Goal: Information Seeking & Learning: Learn about a topic

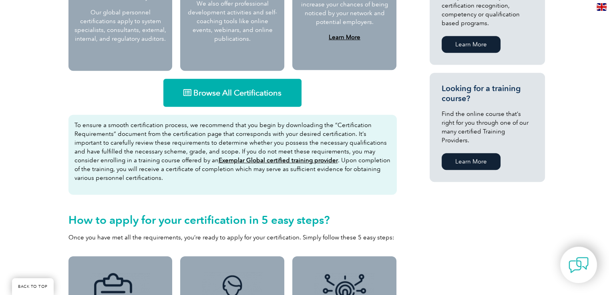
scroll to position [520, 0]
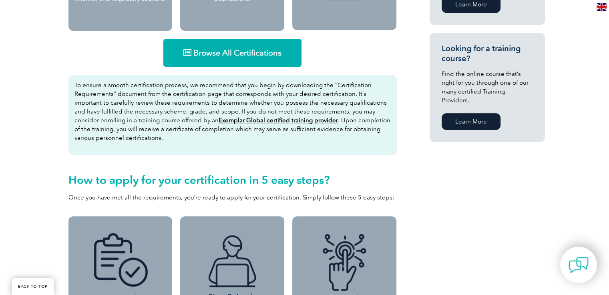
click at [223, 49] on span "Browse All Certifications" at bounding box center [237, 53] width 88 height 8
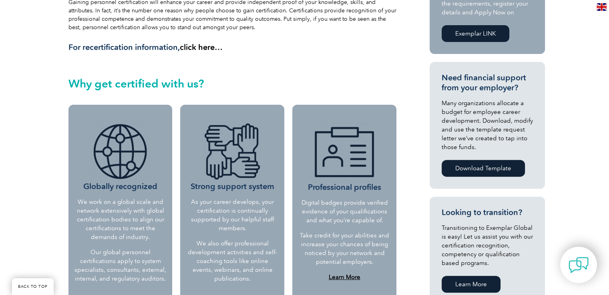
scroll to position [0, 0]
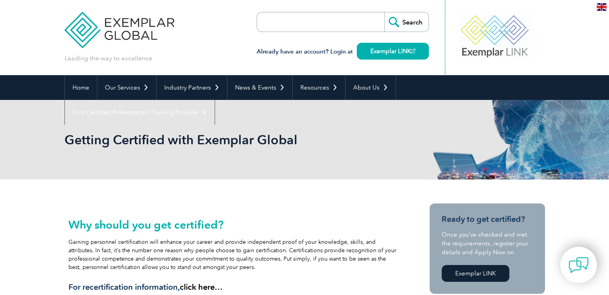
click at [266, 25] on input "search" at bounding box center [303, 21] width 84 height 19
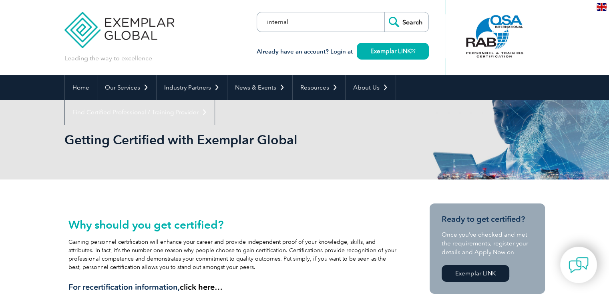
type input "internal"
click at [384, 12] on input "Search" at bounding box center [406, 21] width 44 height 19
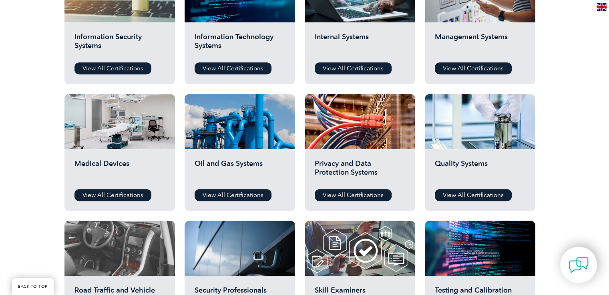
scroll to position [583, 0]
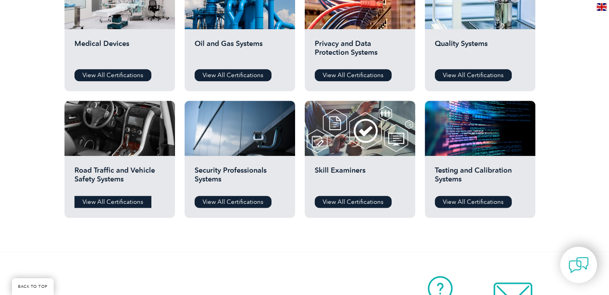
click at [106, 202] on link "View All Certifications" at bounding box center [112, 202] width 77 height 12
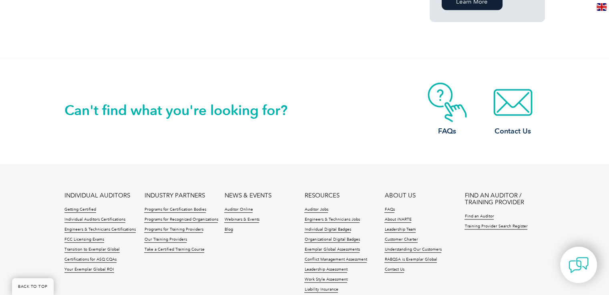
scroll to position [681, 0]
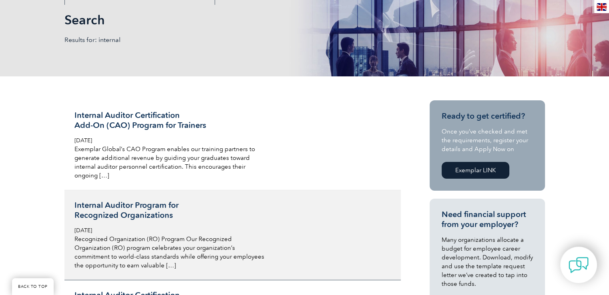
scroll to position [160, 0]
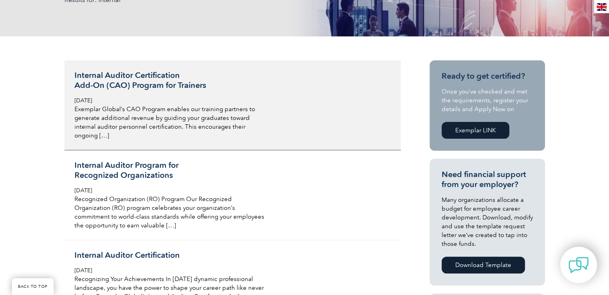
click at [164, 87] on h3 "Internal Auditor Certification Add-On (CAO) Program for Trainers" at bounding box center [169, 80] width 190 height 20
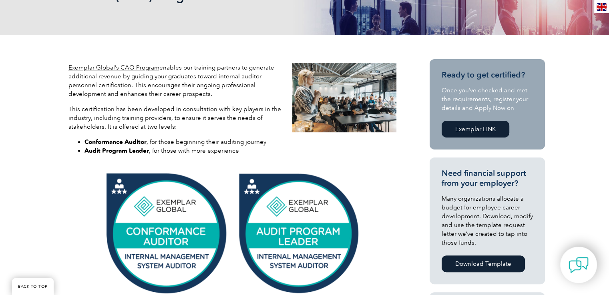
scroll to position [200, 0]
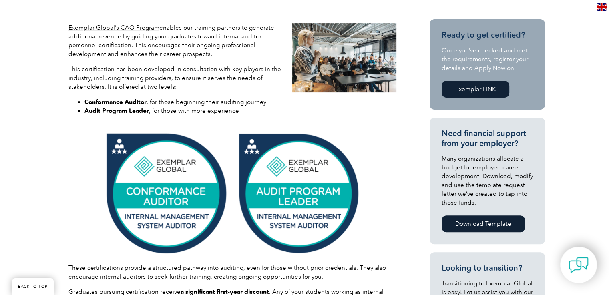
click at [165, 190] on img at bounding box center [232, 193] width 256 height 126
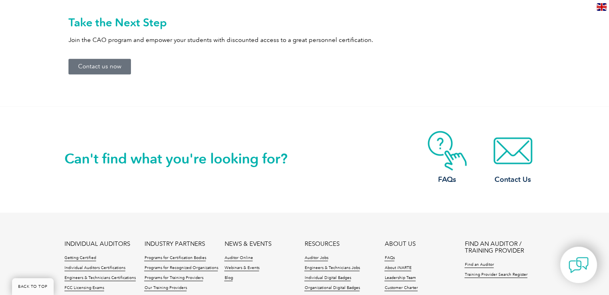
scroll to position [895, 0]
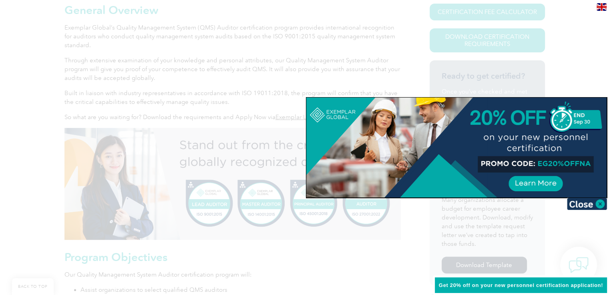
scroll to position [200, 0]
click at [599, 204] on img at bounding box center [587, 204] width 40 height 12
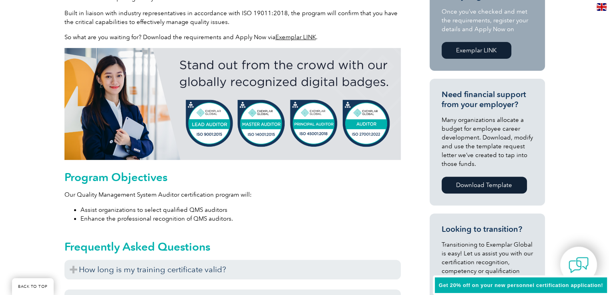
scroll to position [400, 0]
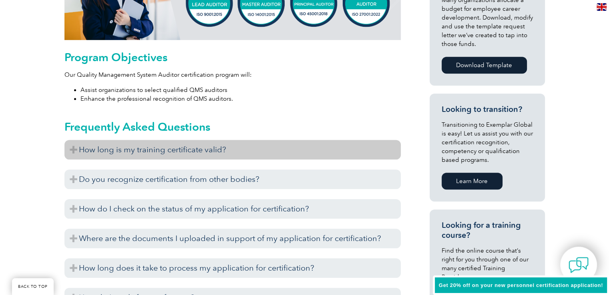
click at [88, 151] on h3 "How long is my training certificate valid?" at bounding box center [232, 150] width 336 height 20
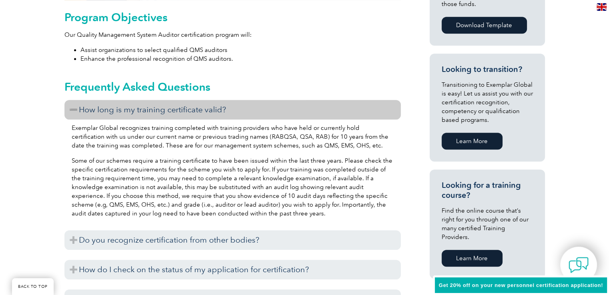
scroll to position [520, 0]
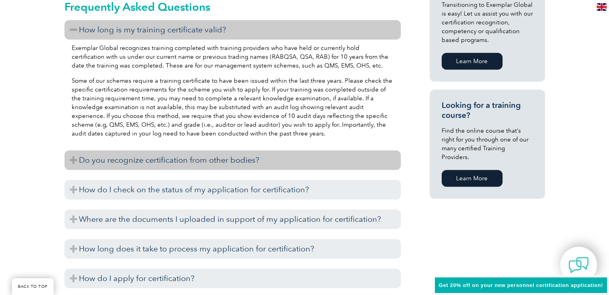
click at [75, 158] on h3 "Do you recognize certification from other bodies?" at bounding box center [232, 161] width 336 height 20
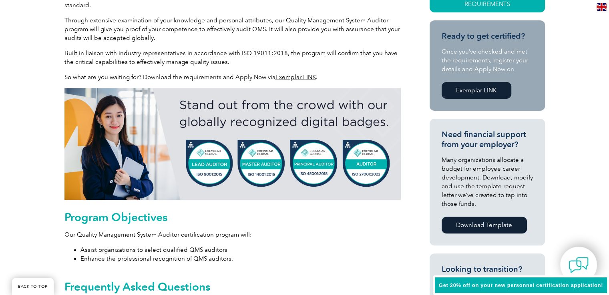
scroll to position [280, 0]
